Goal: Navigation & Orientation: Find specific page/section

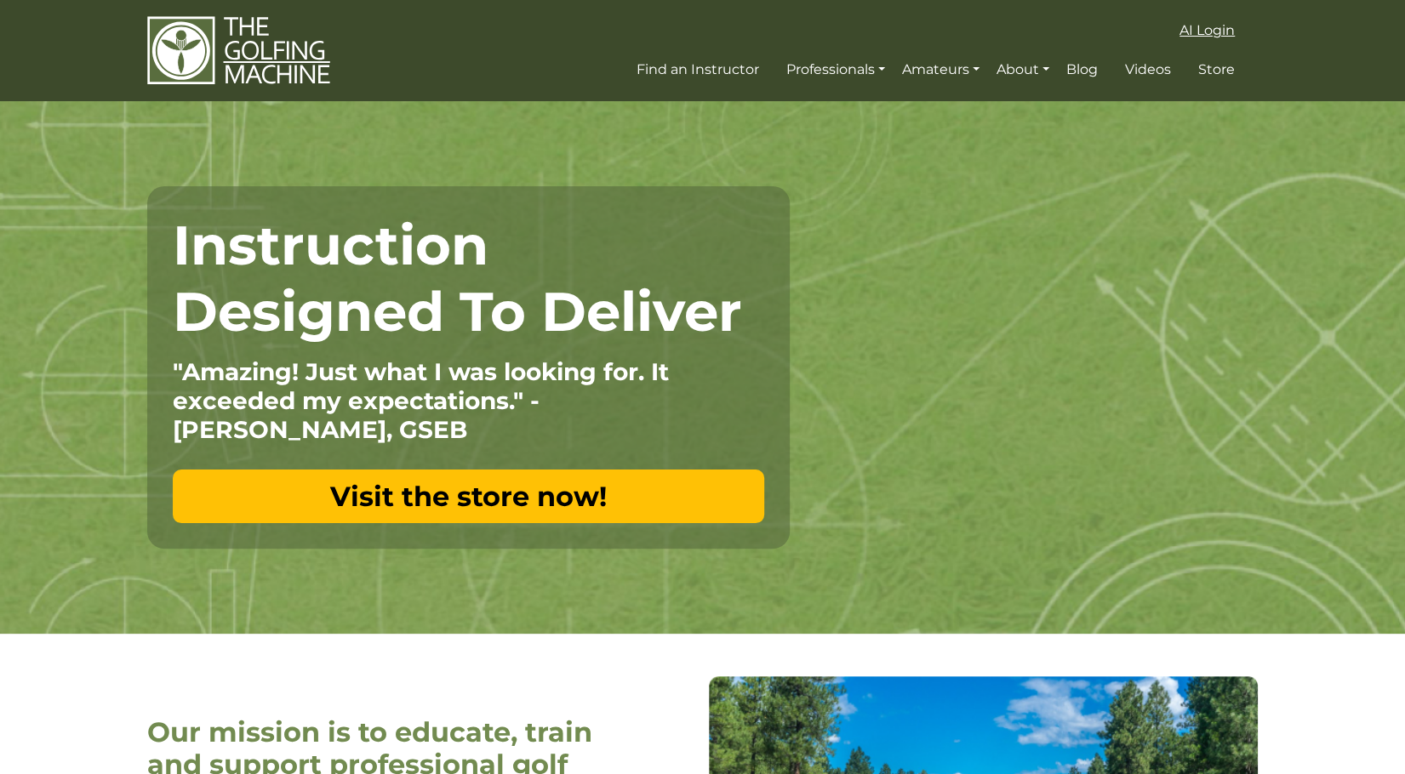
click at [1211, 31] on span "AI Login" at bounding box center [1206, 30] width 55 height 16
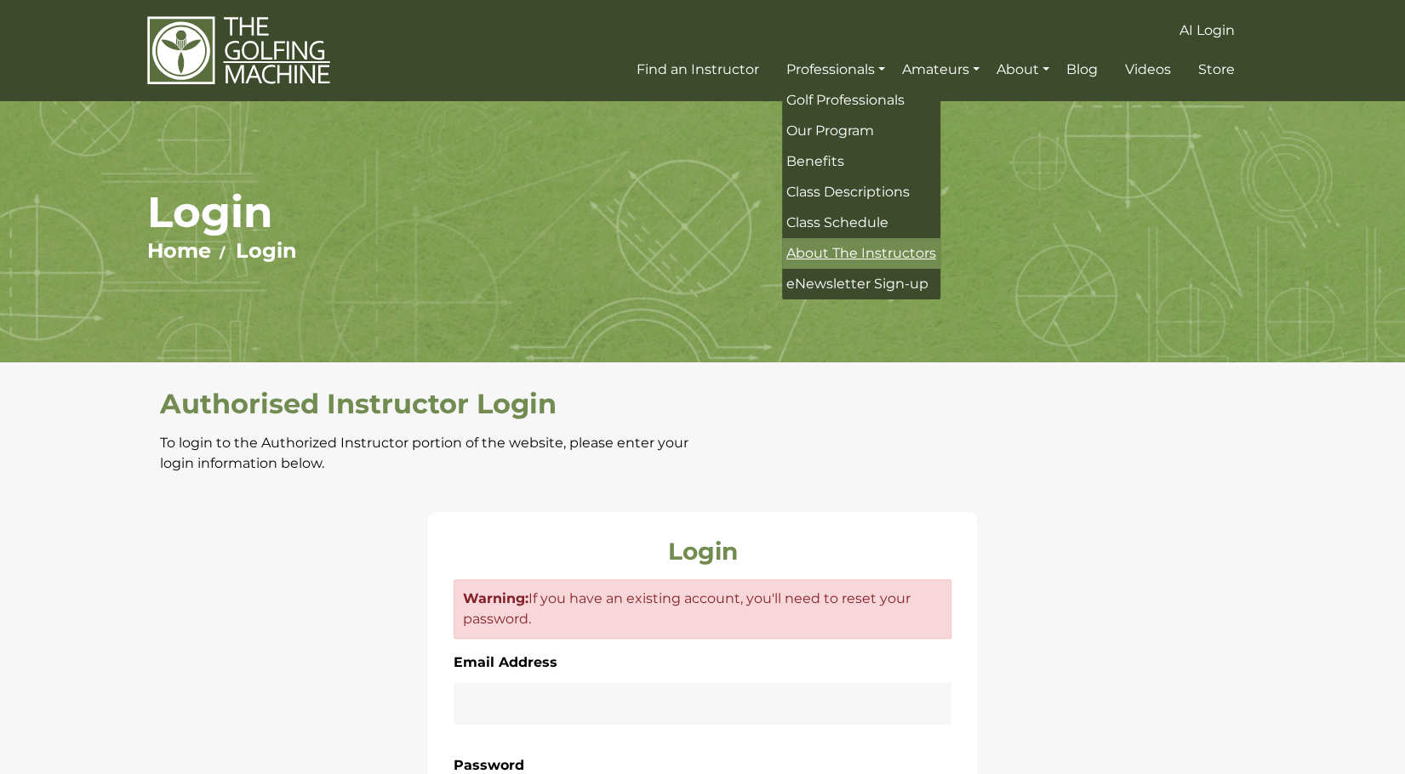
click at [834, 260] on span "About The Instructors" at bounding box center [861, 253] width 150 height 16
